Goal: Information Seeking & Learning: Obtain resource

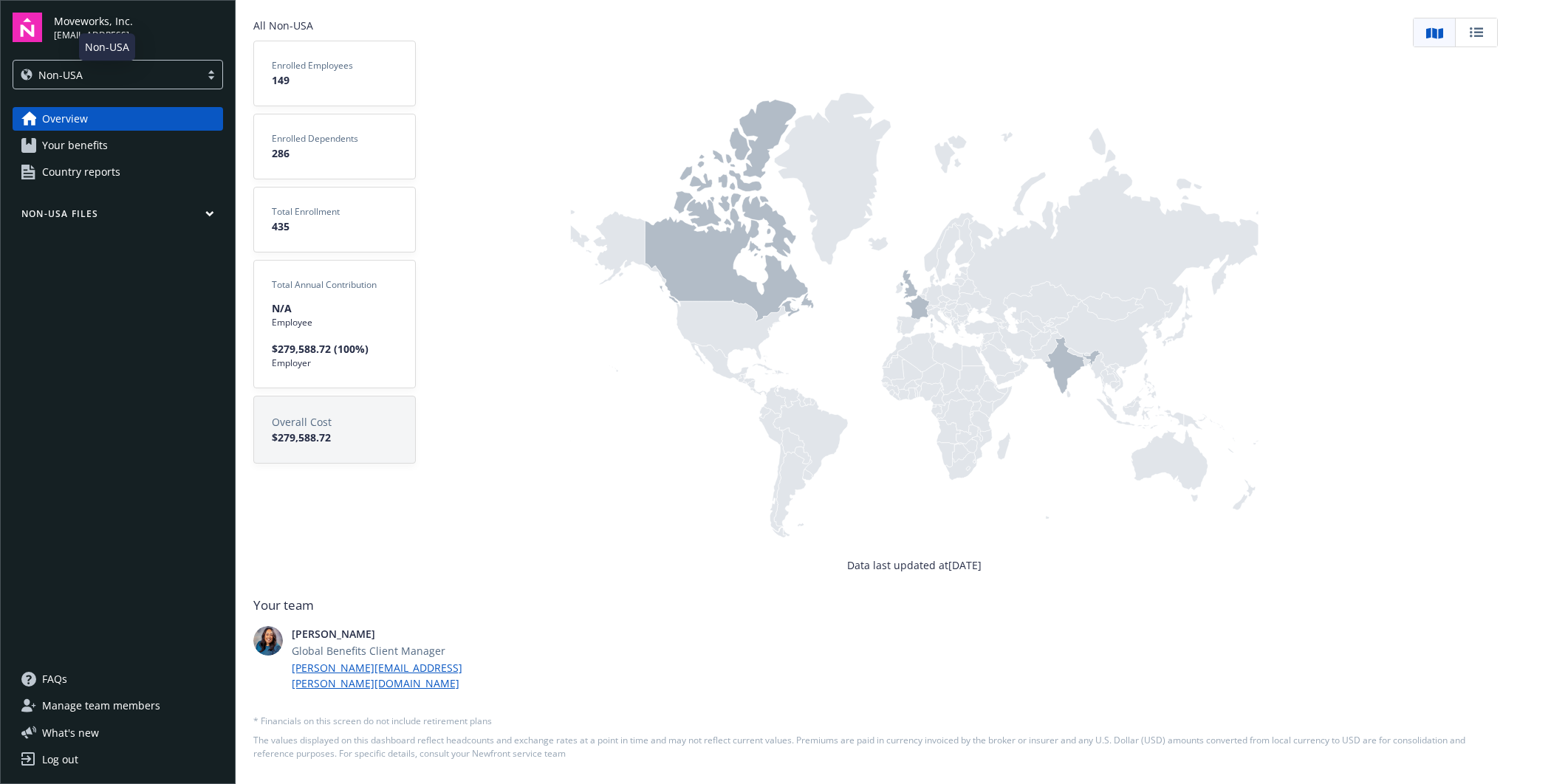
click at [99, 80] on div "Non-USA" at bounding box center [107, 75] width 172 height 16
click at [113, 111] on div "[GEOGRAPHIC_DATA]" at bounding box center [118, 113] width 192 height 16
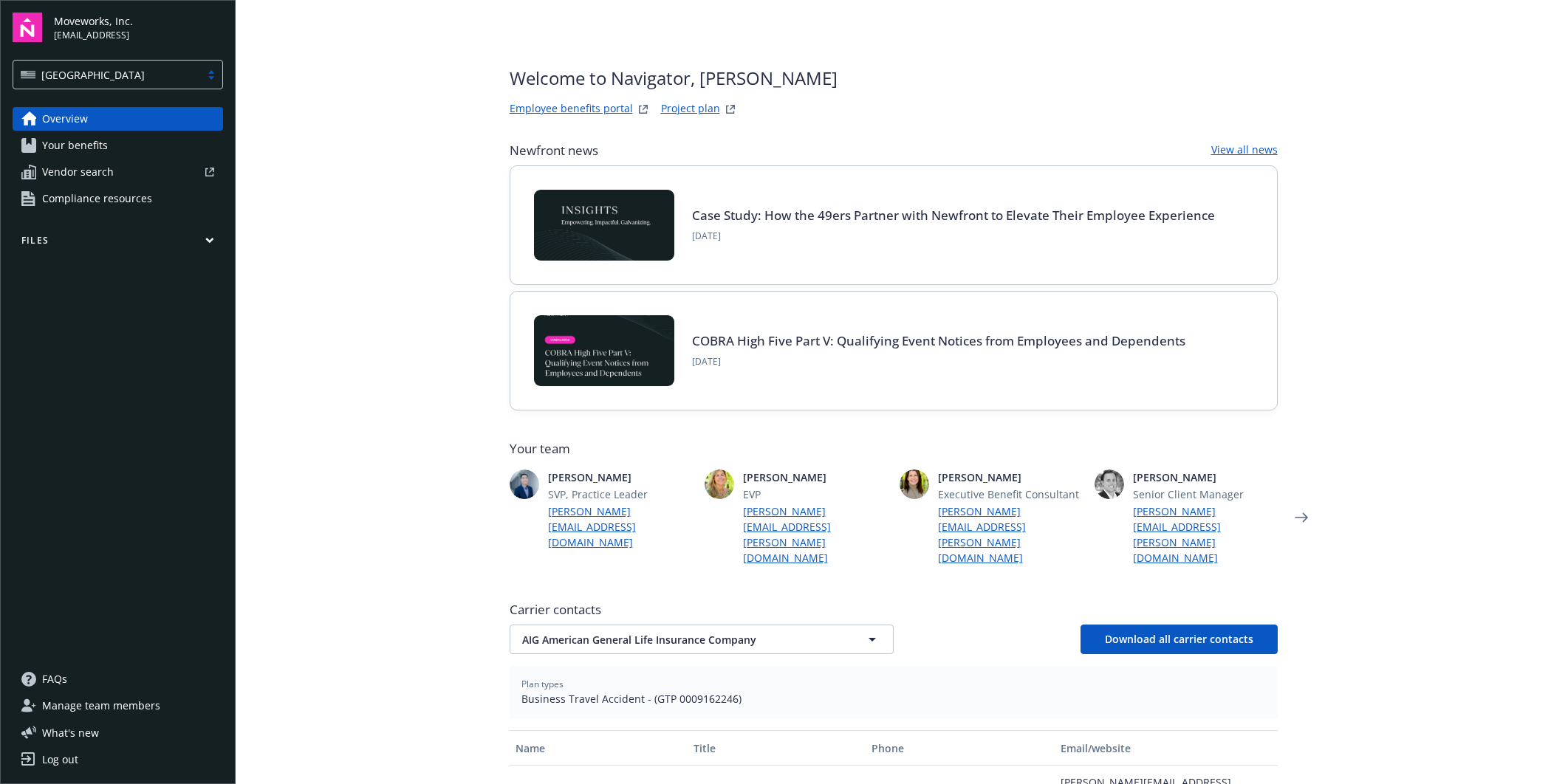
click at [122, 147] on link "Your benefits" at bounding box center [118, 145] width 210 height 23
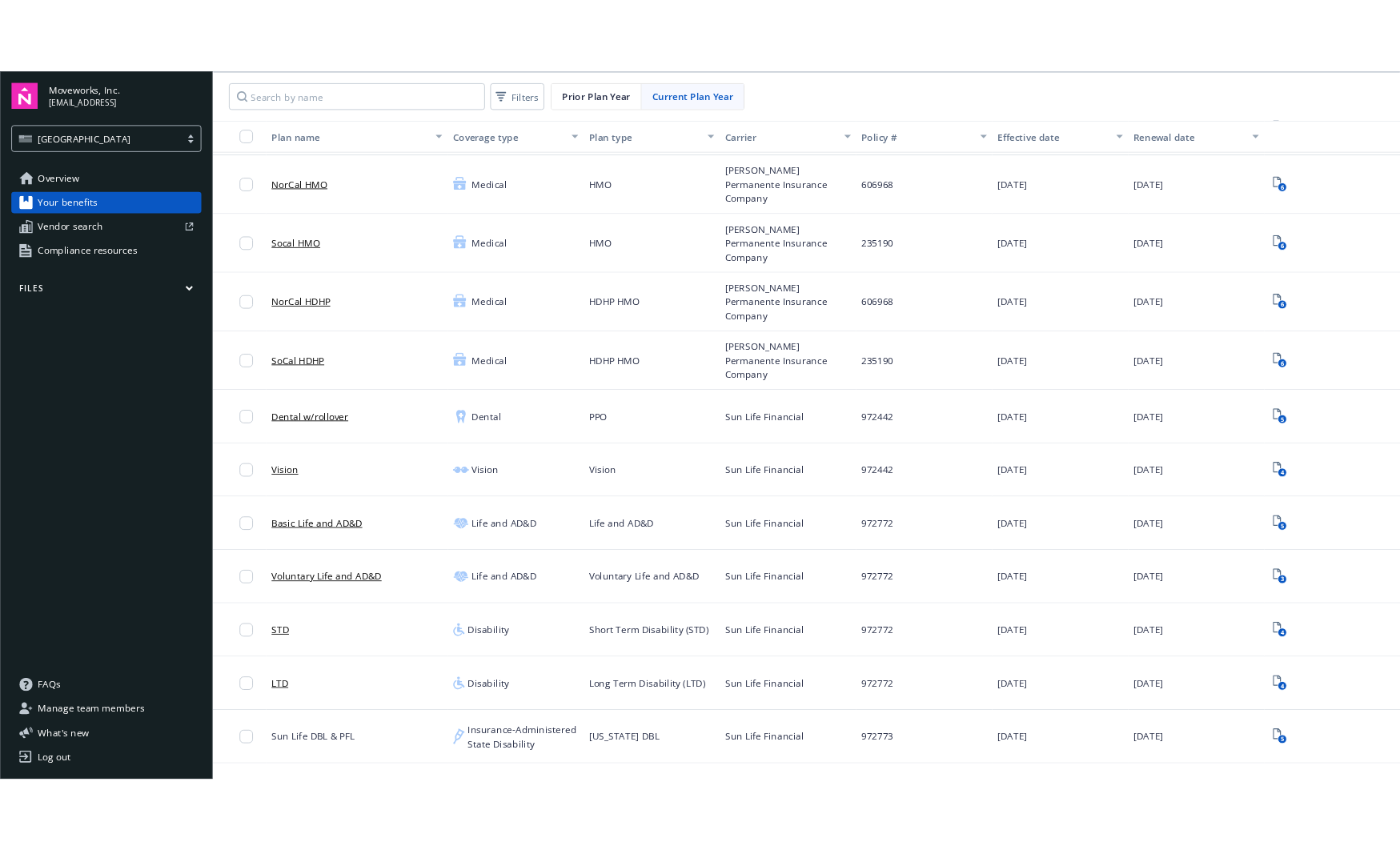
scroll to position [191, 0]
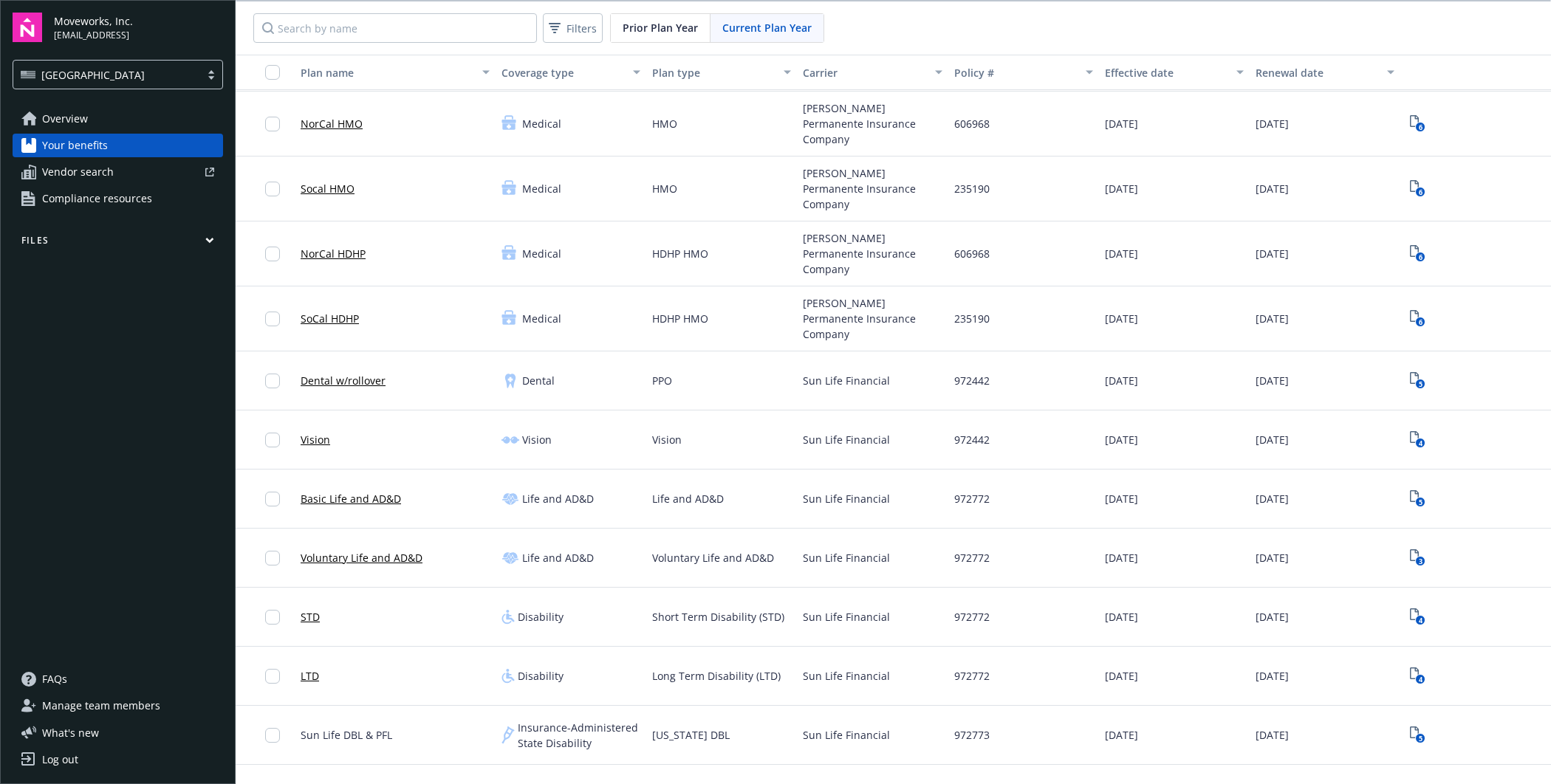
click at [312, 668] on link "LTD" at bounding box center [310, 676] width 18 height 16
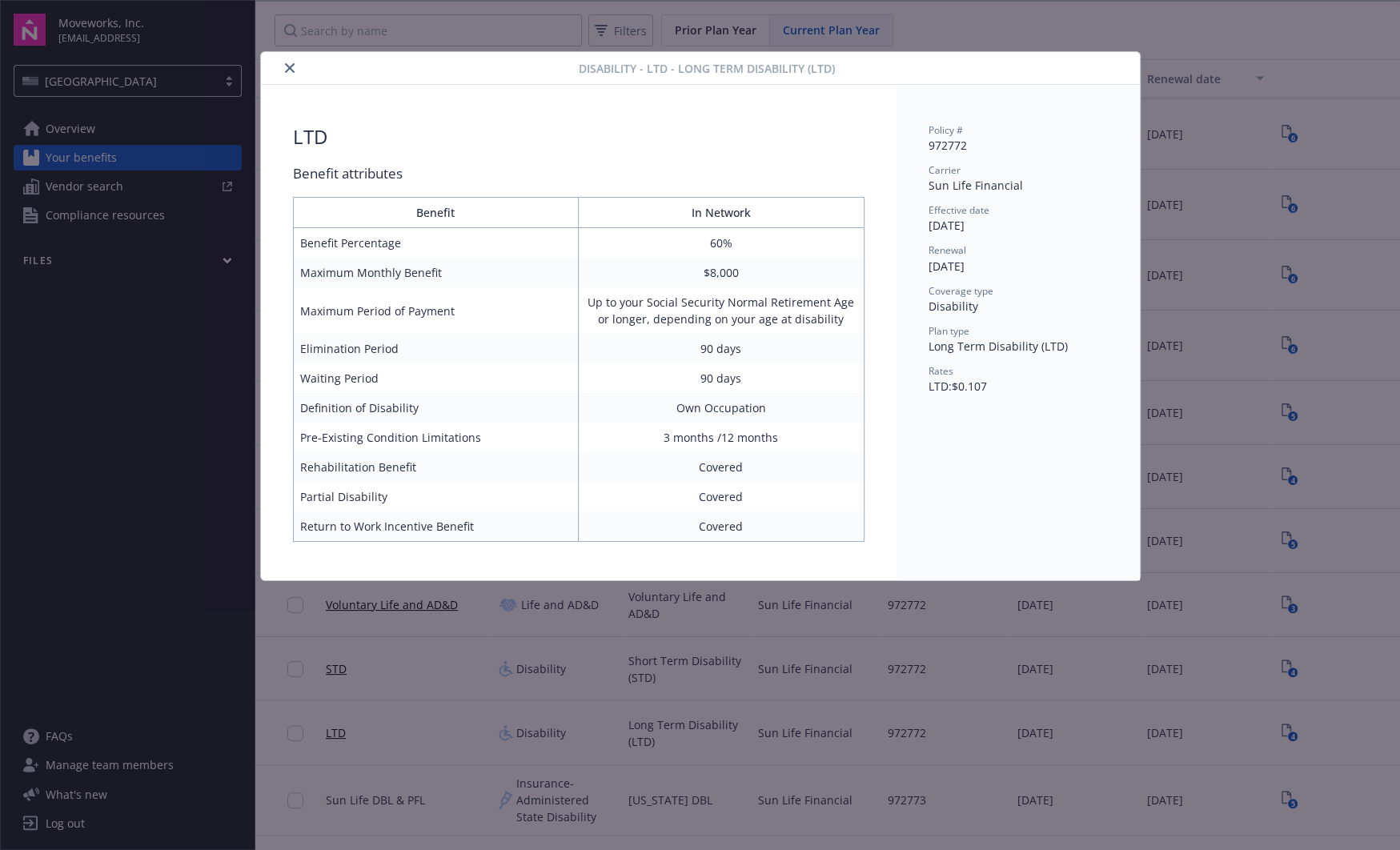
click at [285, 66] on icon "close" at bounding box center [289, 68] width 10 height 10
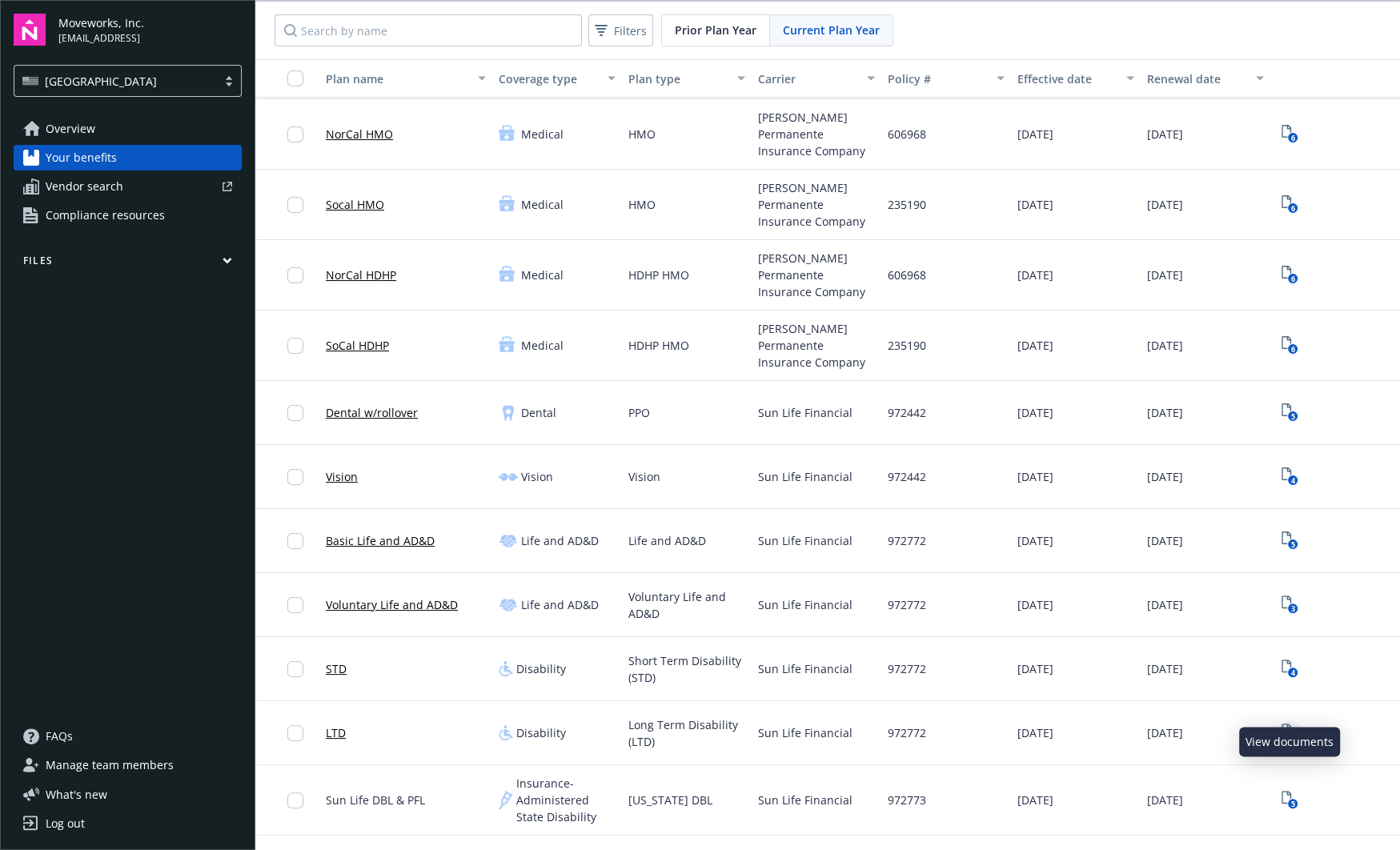
click at [1291, 732] on text "4" at bounding box center [1292, 737] width 4 height 11
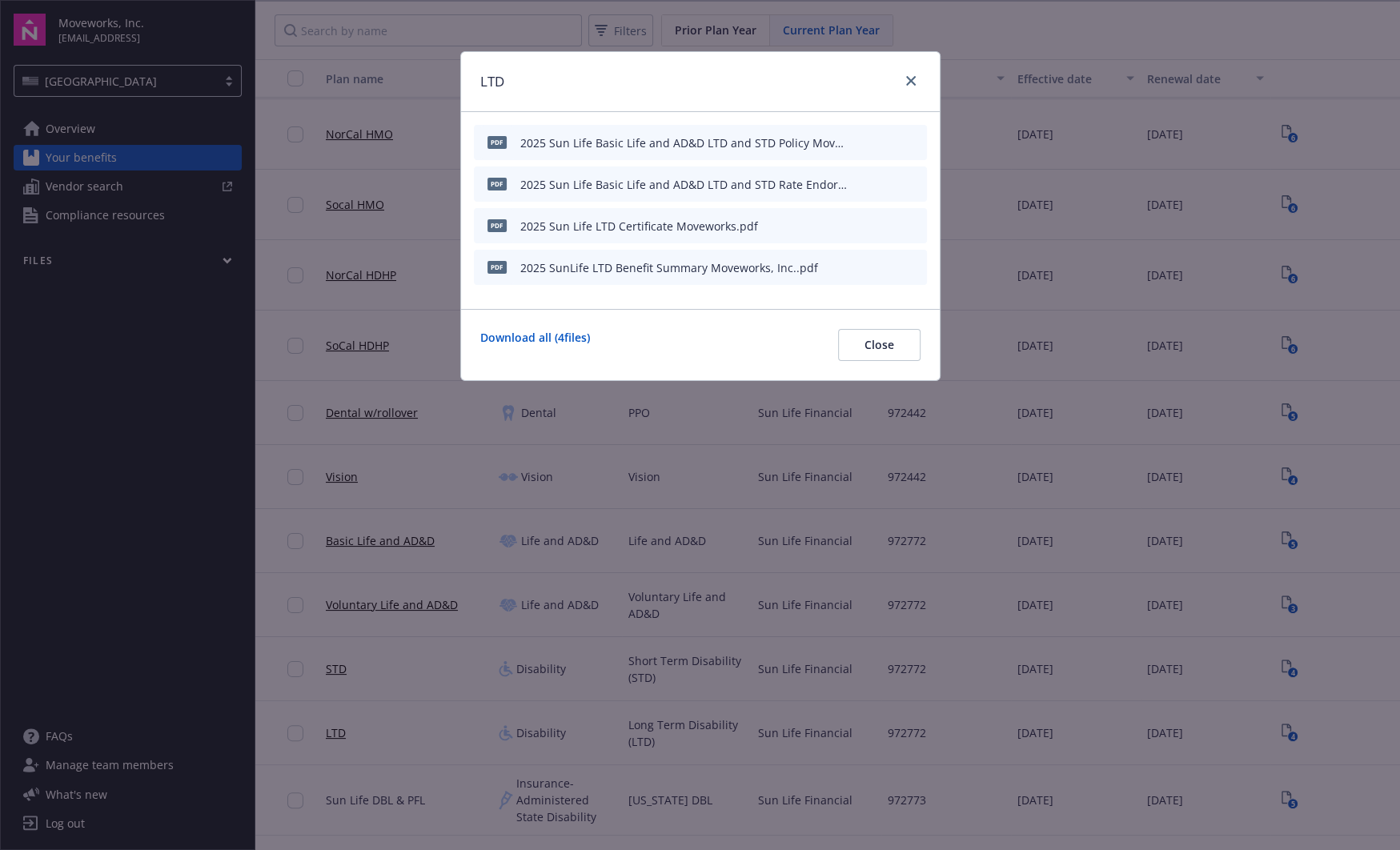
click at [909, 140] on icon "preview file" at bounding box center [912, 141] width 14 height 11
click at [908, 182] on icon "preview file" at bounding box center [912, 184] width 14 height 11
click at [911, 228] on icon "preview file" at bounding box center [912, 225] width 14 height 11
